Goal: Transaction & Acquisition: Purchase product/service

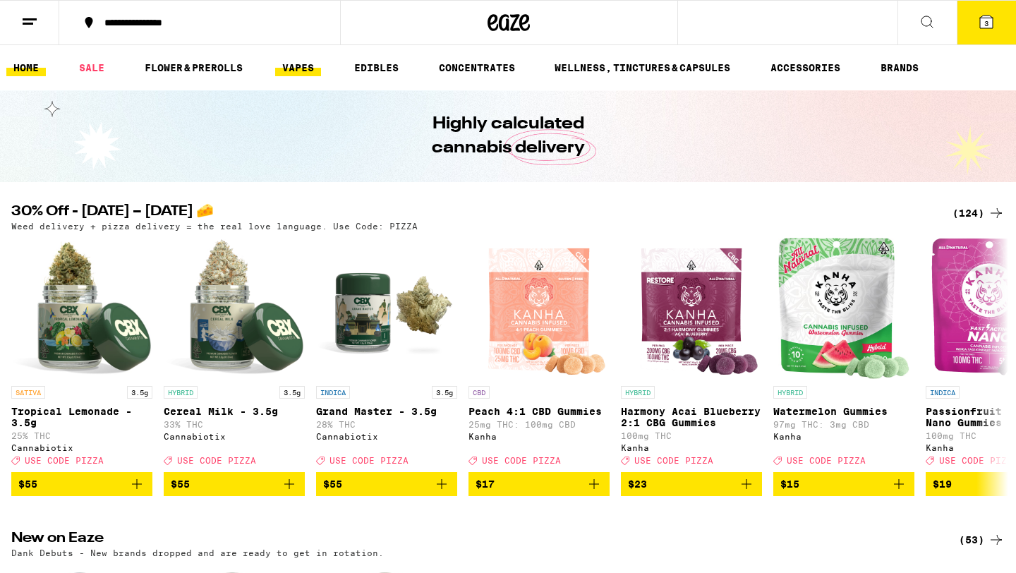
click at [299, 74] on link "VAPES" at bounding box center [298, 67] width 46 height 17
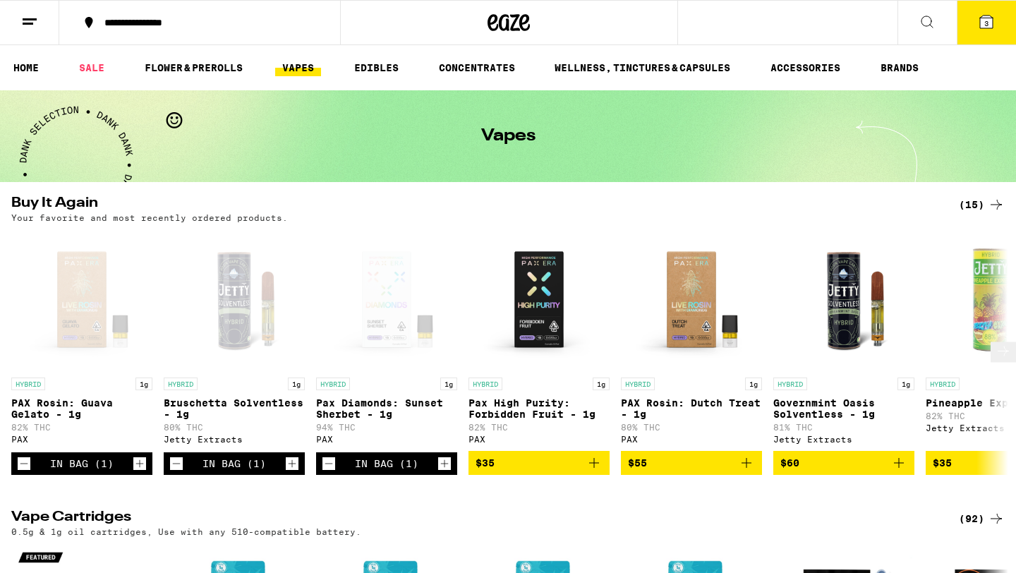
click at [398, 287] on div "Open page for Pax Diamonds: Sunset Sherbet - 1g from PAX" at bounding box center [386, 299] width 141 height 141
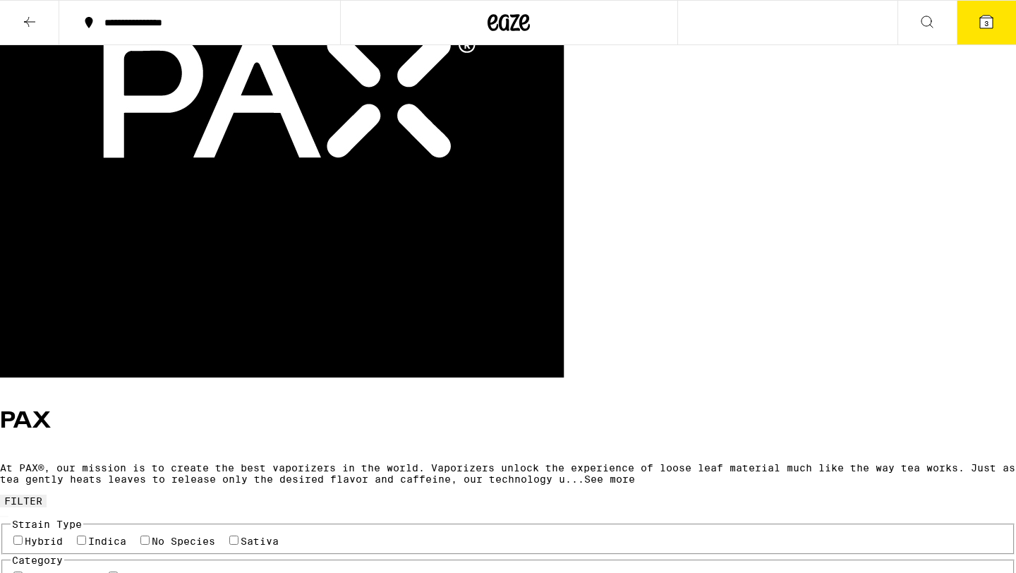
scroll to position [234, 0]
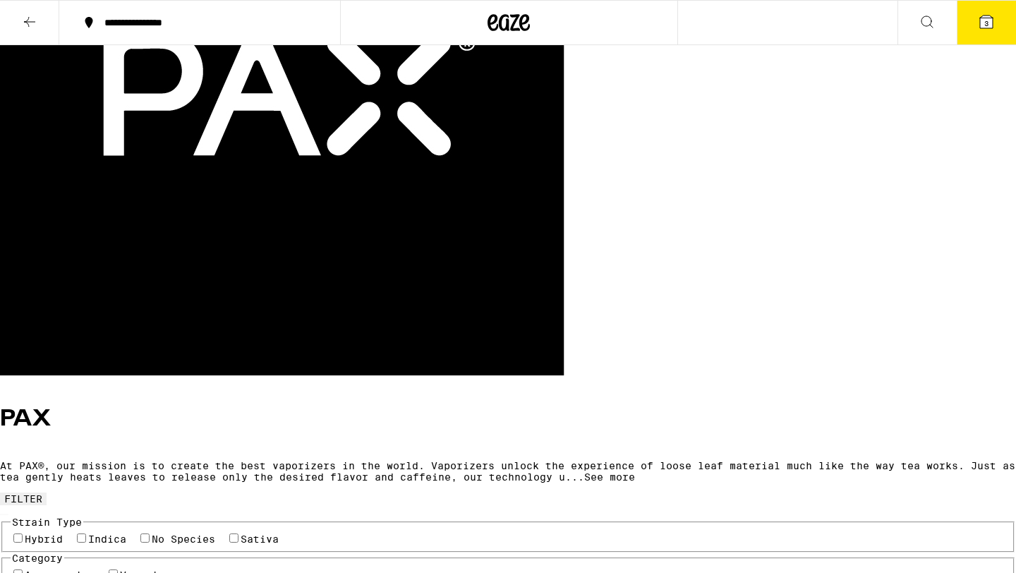
click at [41, 534] on label "Hybrid" at bounding box center [44, 539] width 38 height 11
click at [23, 534] on input "Hybrid" at bounding box center [17, 538] width 9 height 9
checkbox input "true"
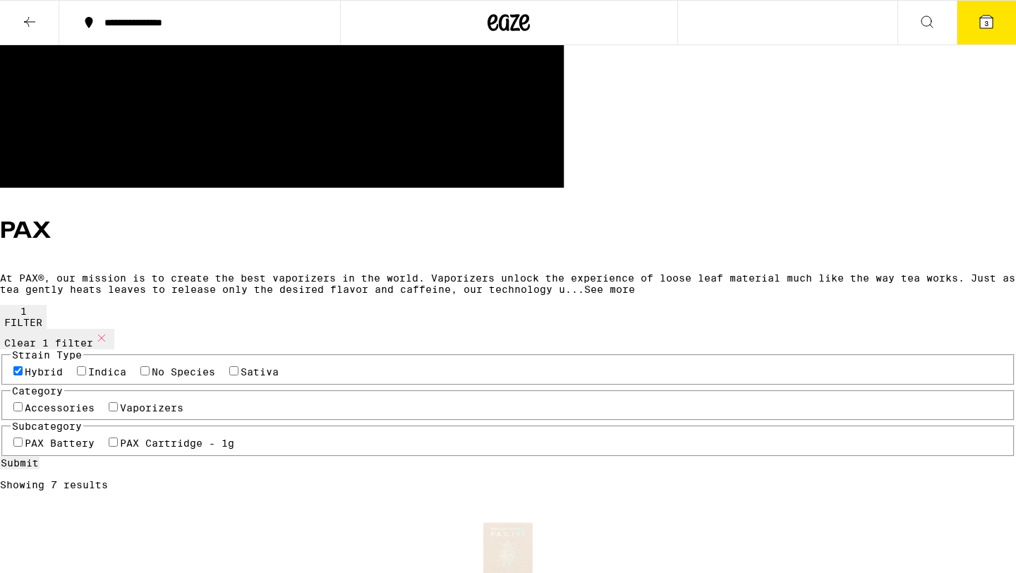
scroll to position [416, 0]
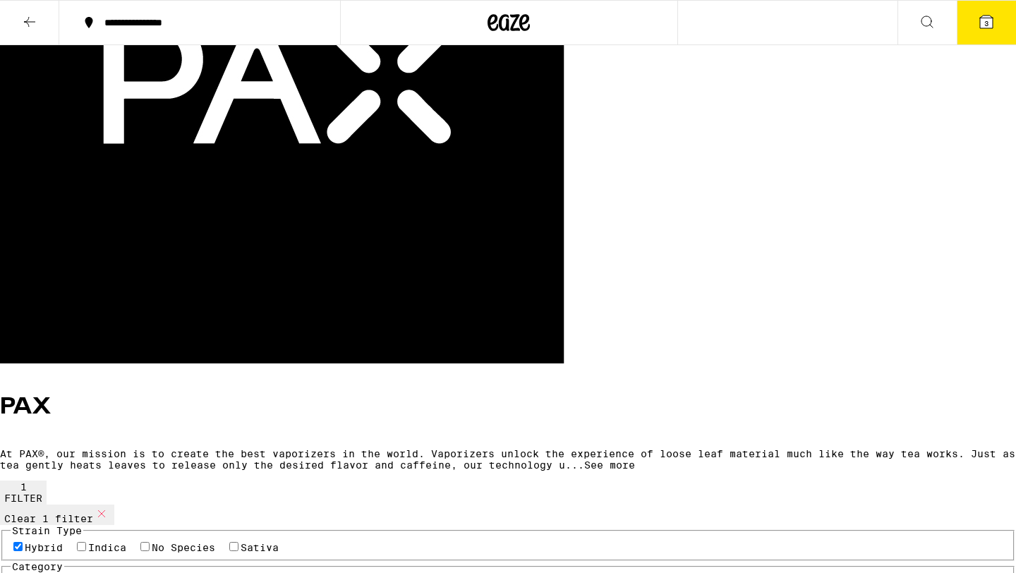
scroll to position [0, 0]
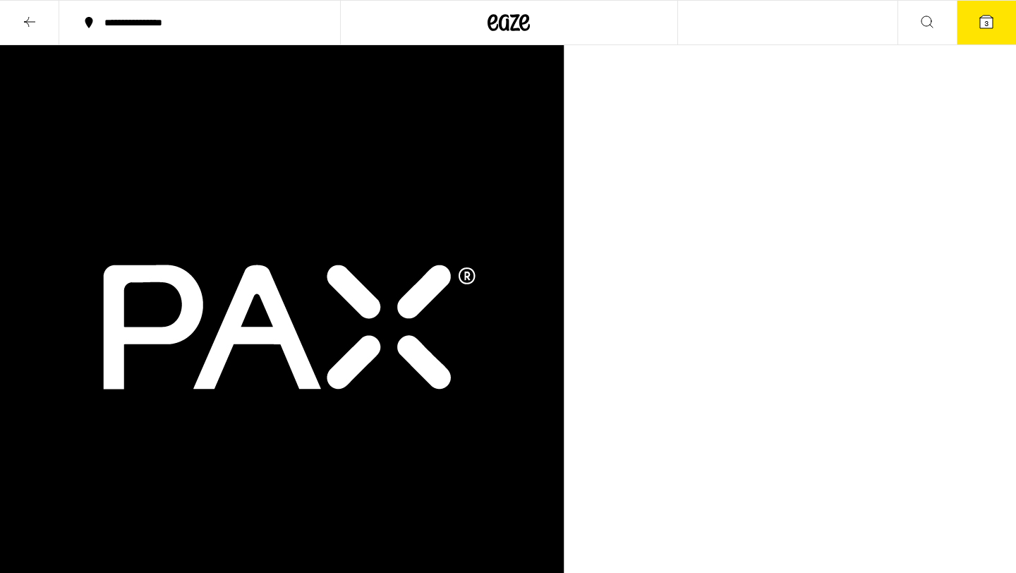
click at [982, 20] on icon at bounding box center [986, 22] width 13 height 13
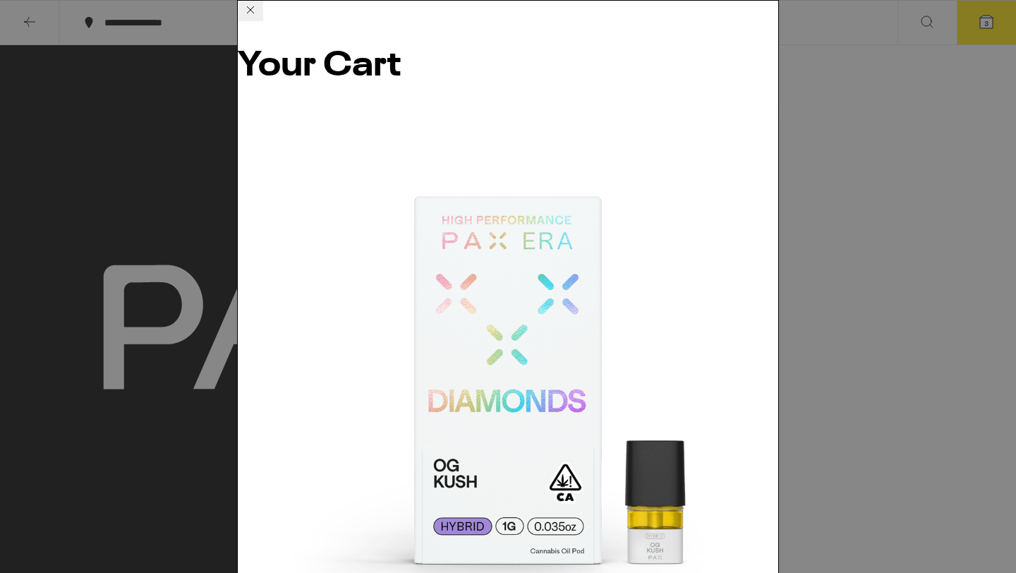
click at [899, 299] on div "Your Cart Pax Diamonds : OG Kush - 1g PAX $41 1 PAX Rosin: Dutch Treat - 1g PAX…" at bounding box center [508, 286] width 1016 height 573
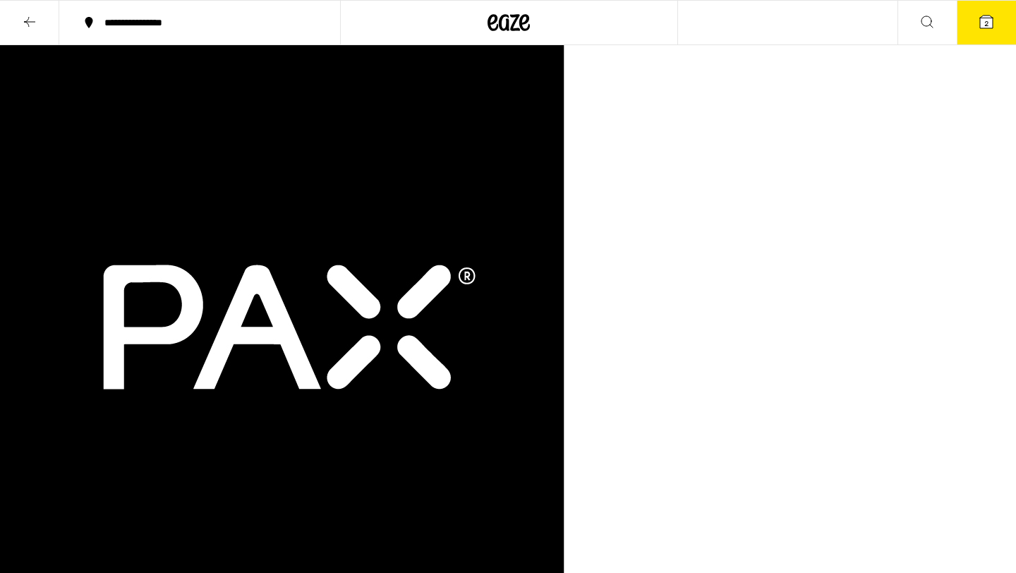
click at [520, 25] on icon at bounding box center [524, 22] width 11 height 17
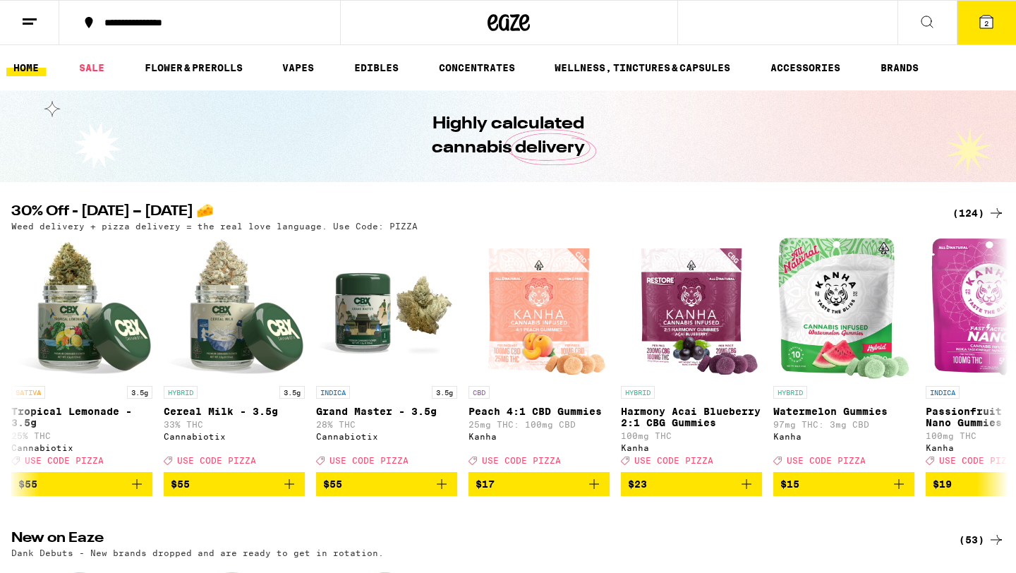
click at [993, 22] on icon at bounding box center [986, 22] width 13 height 13
click at [985, 24] on div "Your Cart Pax Diamonds : OG Kush - 1g PAX $41 1 PAX Rosin: Dutch Treat - 1g PAX…" at bounding box center [508, 286] width 1016 height 573
click at [985, 24] on span "2" at bounding box center [987, 23] width 4 height 8
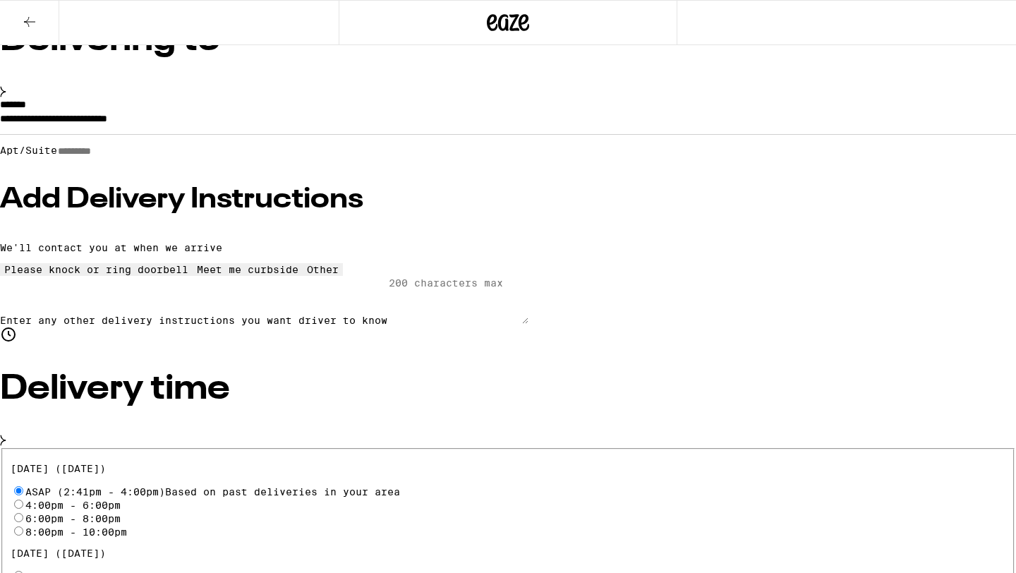
scroll to position [176, 0]
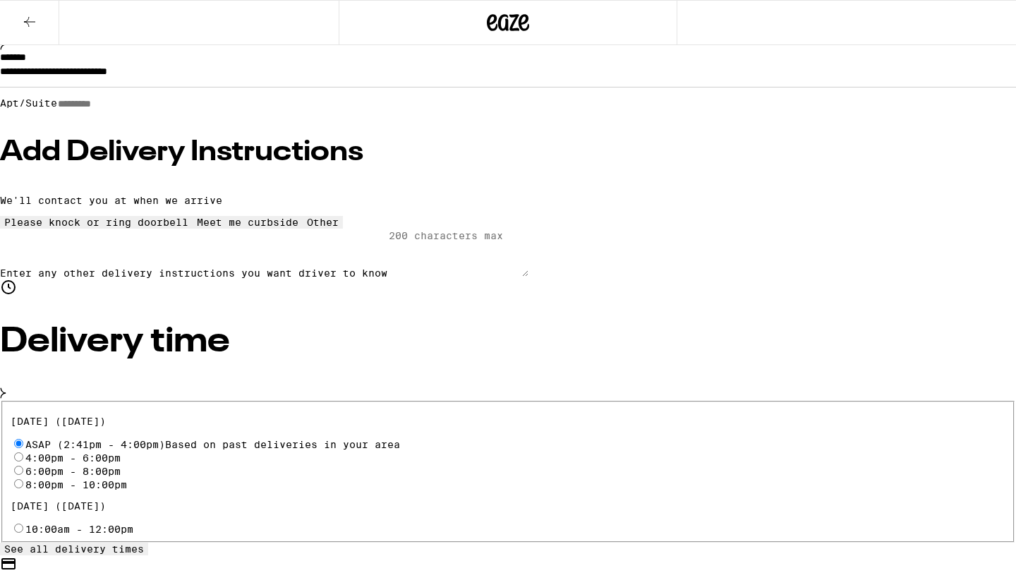
click at [249, 167] on h3 "Add Delivery Instructions" at bounding box center [508, 152] width 1016 height 28
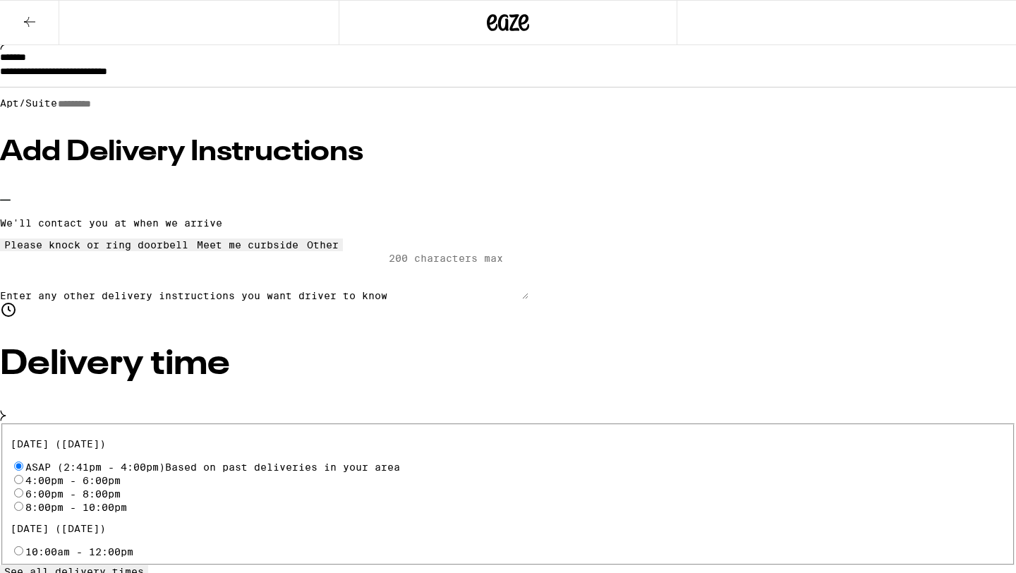
click at [323, 239] on icon at bounding box center [323, 239] width 0 height 0
click at [387, 299] on textarea "Enter any other delivery instructions you want driver to know" at bounding box center [457, 275] width 141 height 48
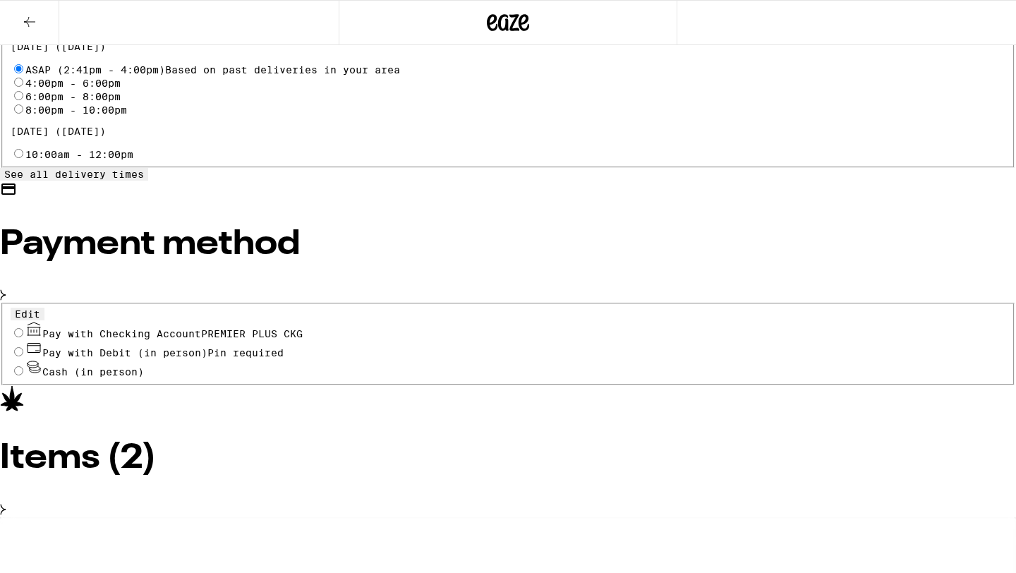
scroll to position [582, 0]
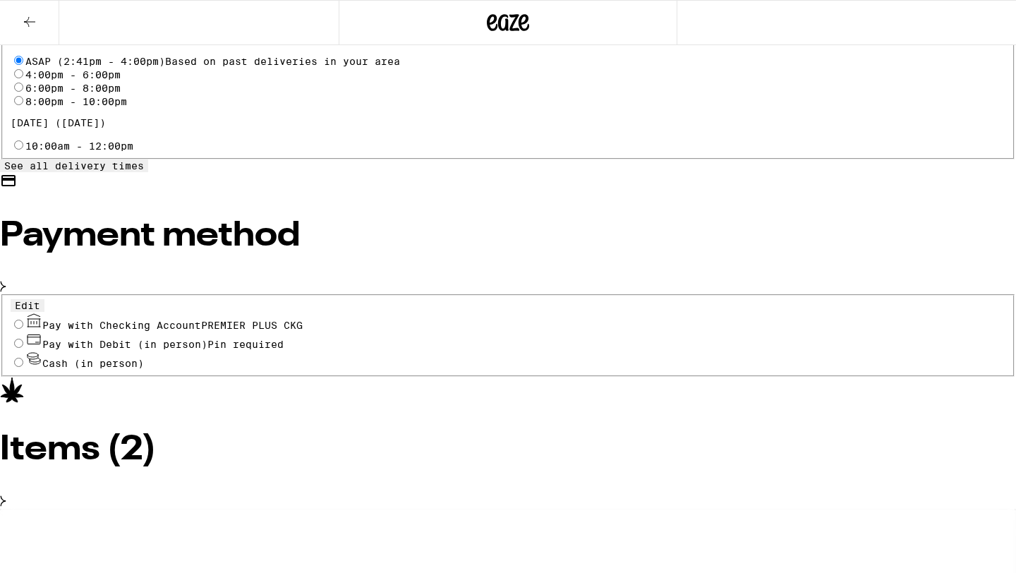
type textarea "Please meet me at black gate which is down the lane past the mailboxes; house i…"
click at [23, 329] on input "Pay with Checking Account PREMIER PLUS CKG" at bounding box center [18, 324] width 9 height 9
radio input "true"
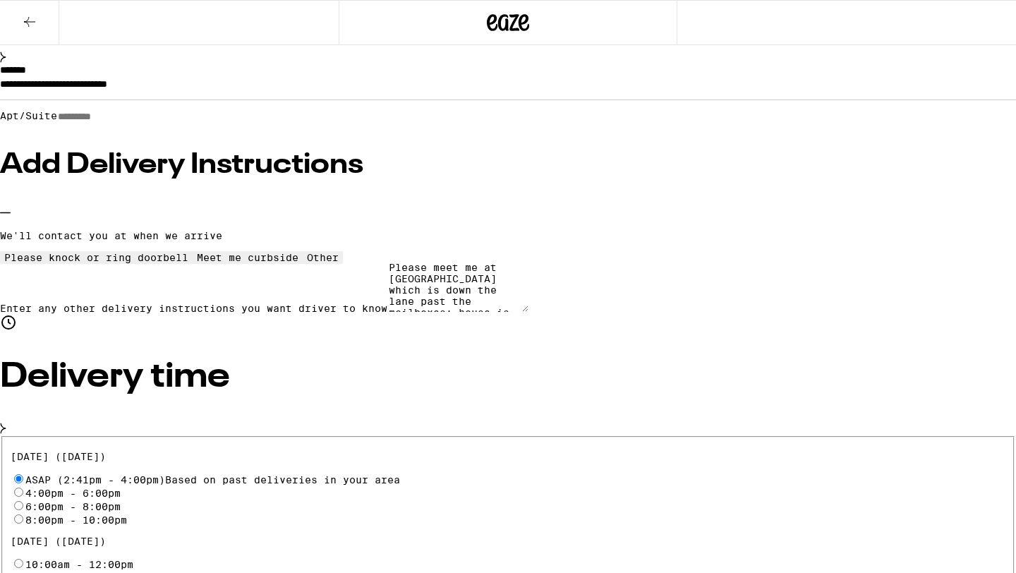
scroll to position [0, 0]
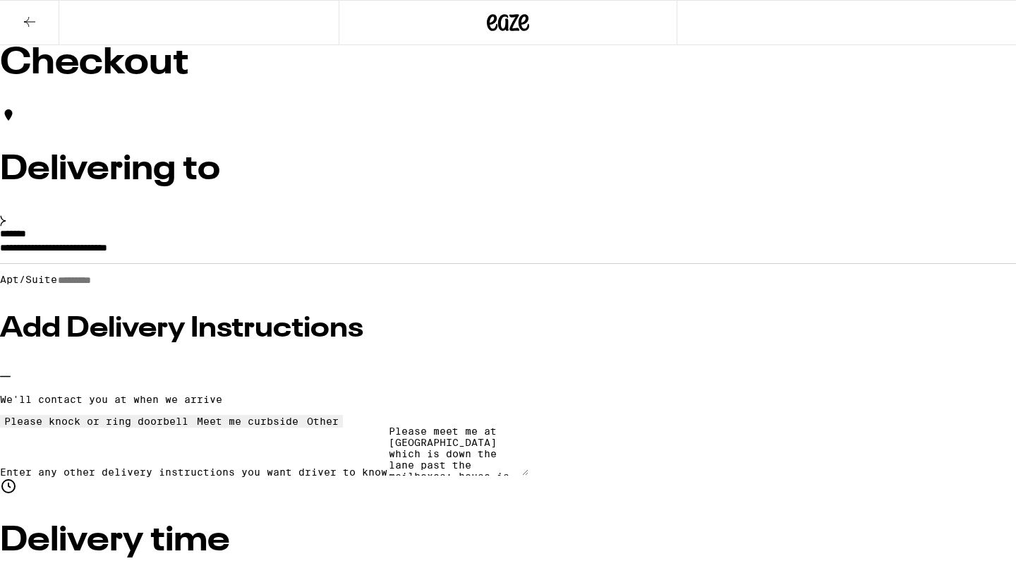
type input "8"
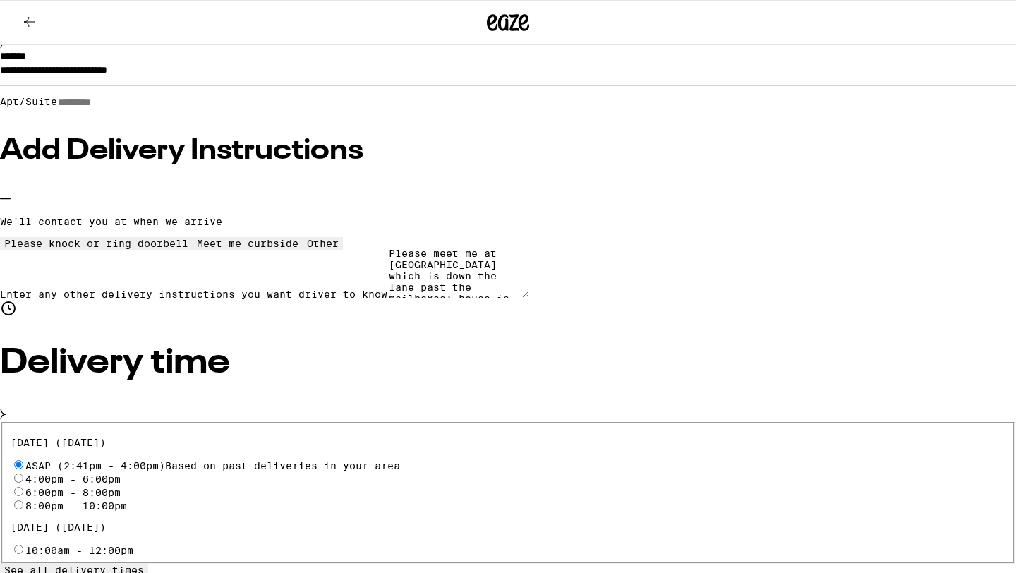
scroll to position [183, 0]
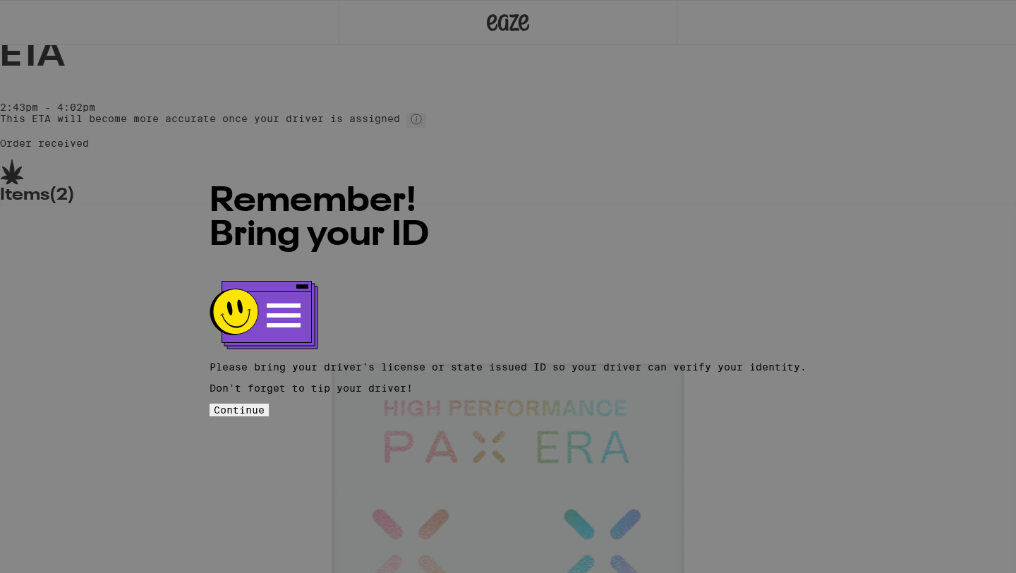
click at [265, 404] on span "Continue" at bounding box center [239, 409] width 51 height 11
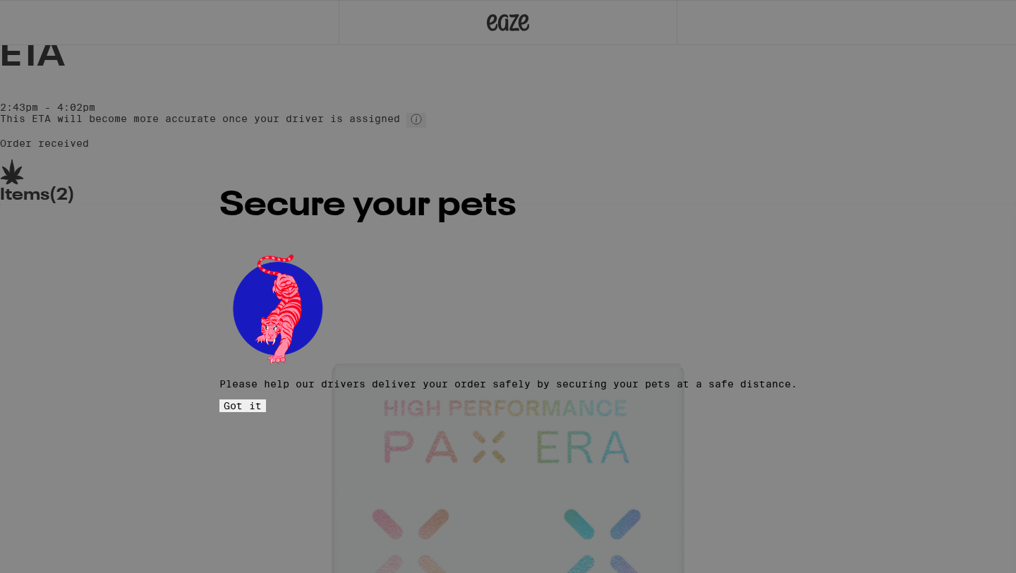
click at [262, 400] on span "Got it" at bounding box center [243, 405] width 38 height 11
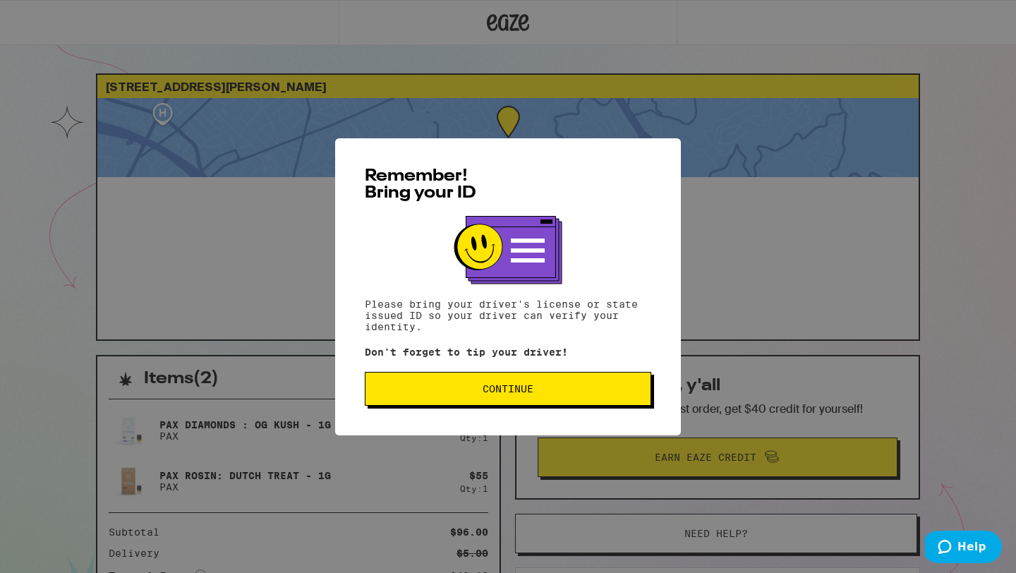
click at [577, 393] on span "Continue" at bounding box center [508, 389] width 263 height 10
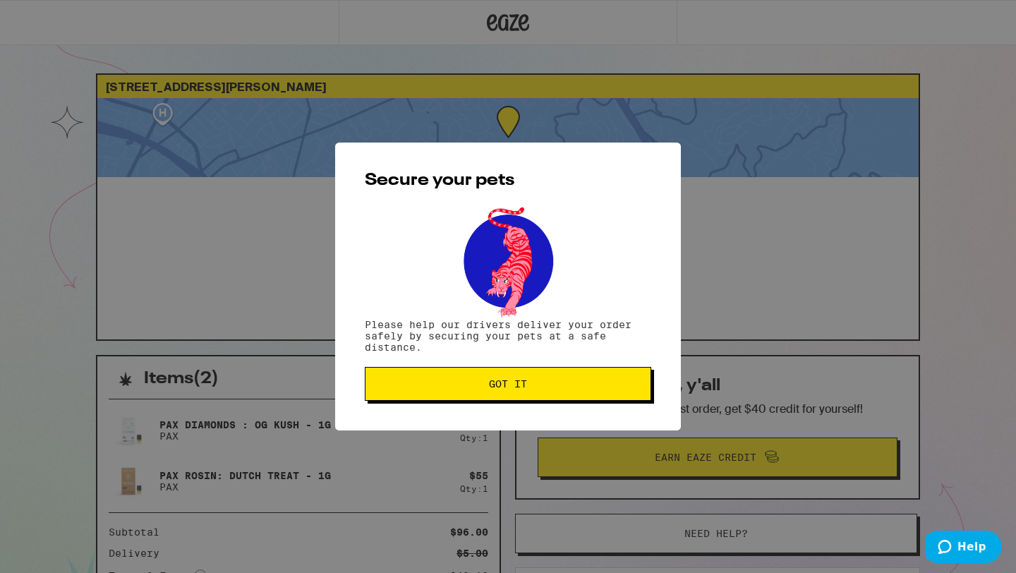
click at [577, 393] on button "Got it" at bounding box center [508, 384] width 287 height 34
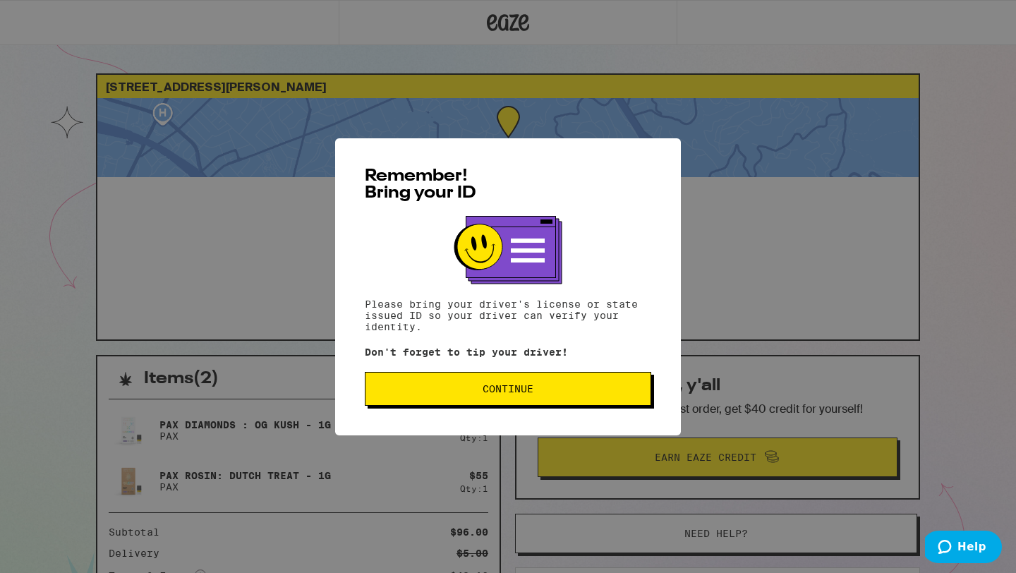
click at [509, 374] on div "Remember! Bring your ID Please bring your driver's license or state issued ID s…" at bounding box center [508, 286] width 346 height 297
click at [538, 398] on button "Continue" at bounding box center [508, 389] width 287 height 34
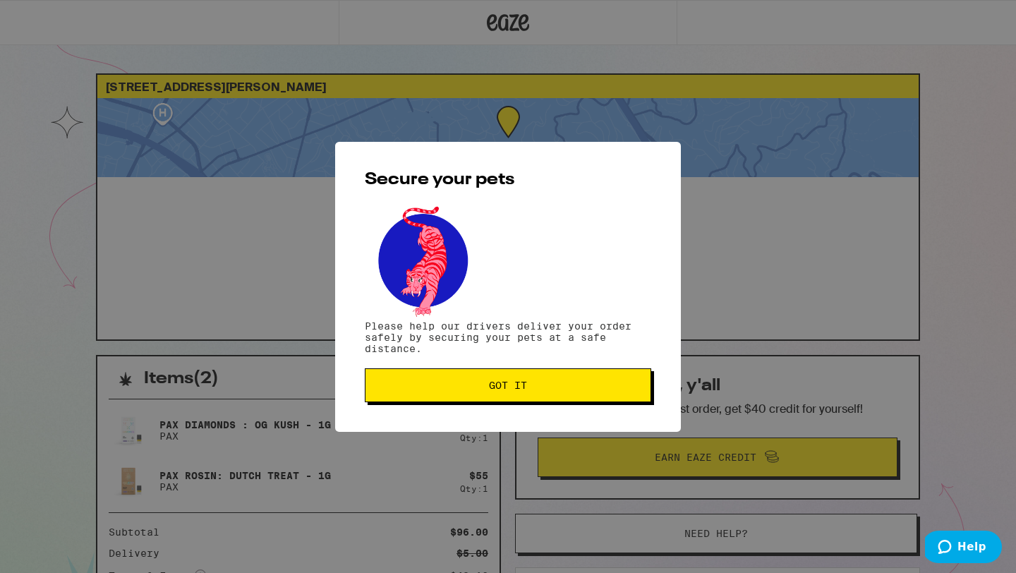
click at [538, 398] on button "Got it" at bounding box center [508, 385] width 287 height 34
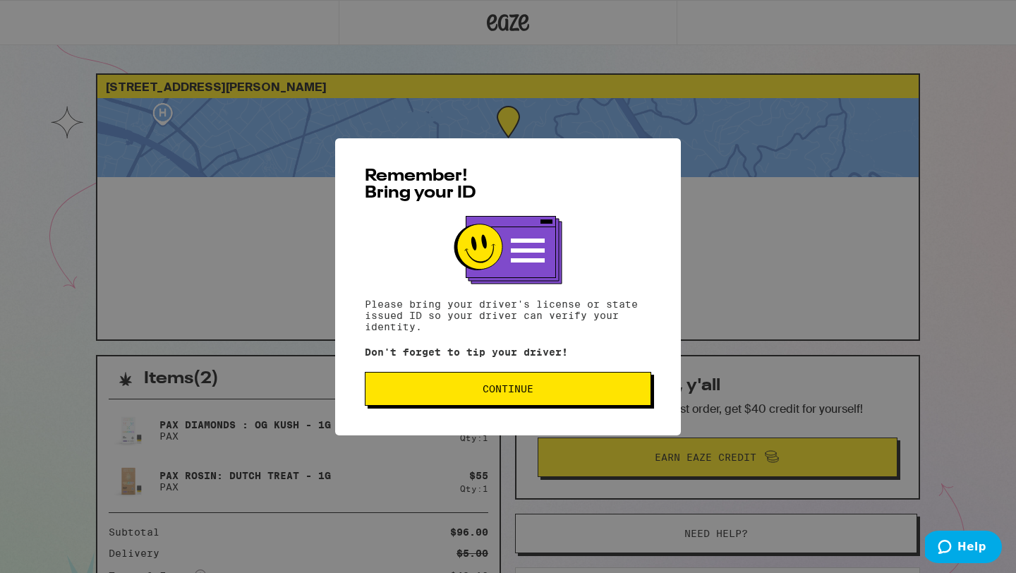
click at [516, 392] on span "Continue" at bounding box center [508, 389] width 51 height 10
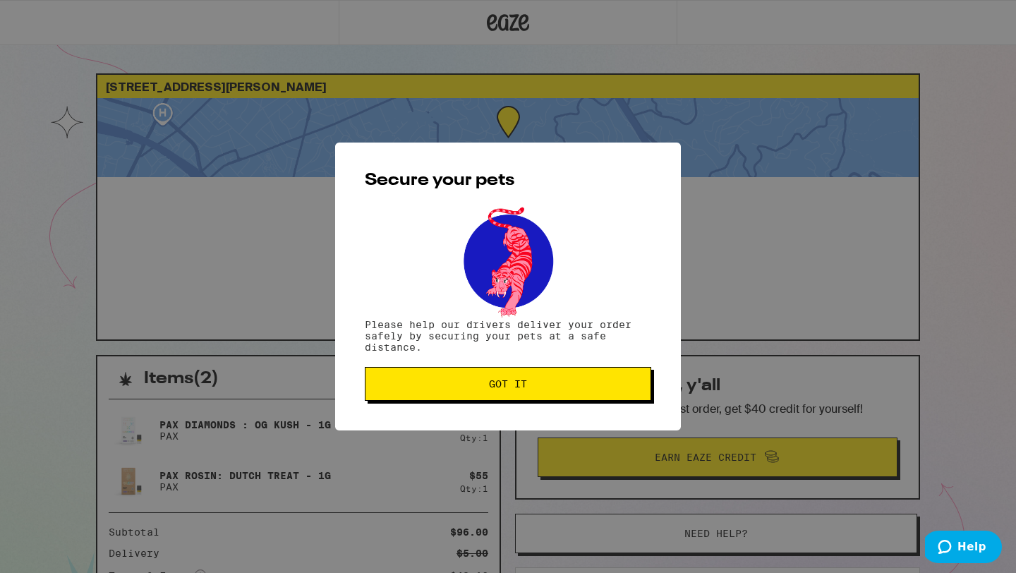
click at [516, 389] on span "Got it" at bounding box center [508, 384] width 38 height 10
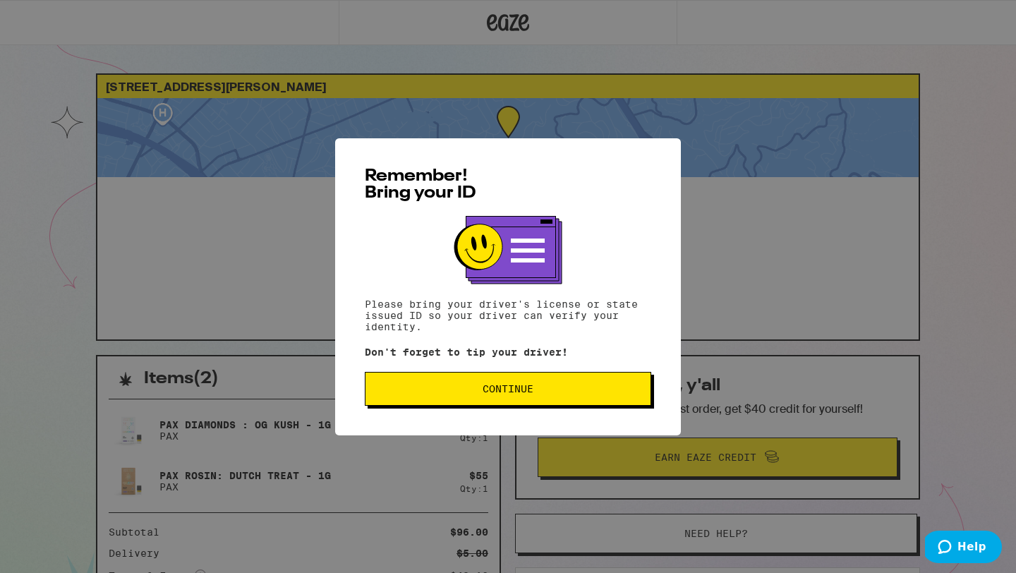
click at [179, 234] on div "Remember! Bring your ID Please bring your driver's license or state issued ID s…" at bounding box center [508, 286] width 1016 height 573
